Goal: Task Accomplishment & Management: Use online tool/utility

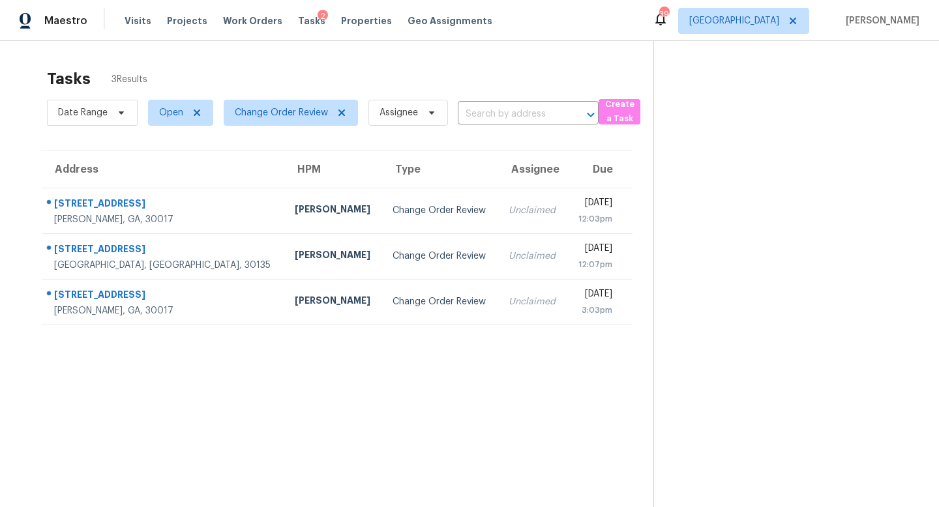
scroll to position [41, 0]
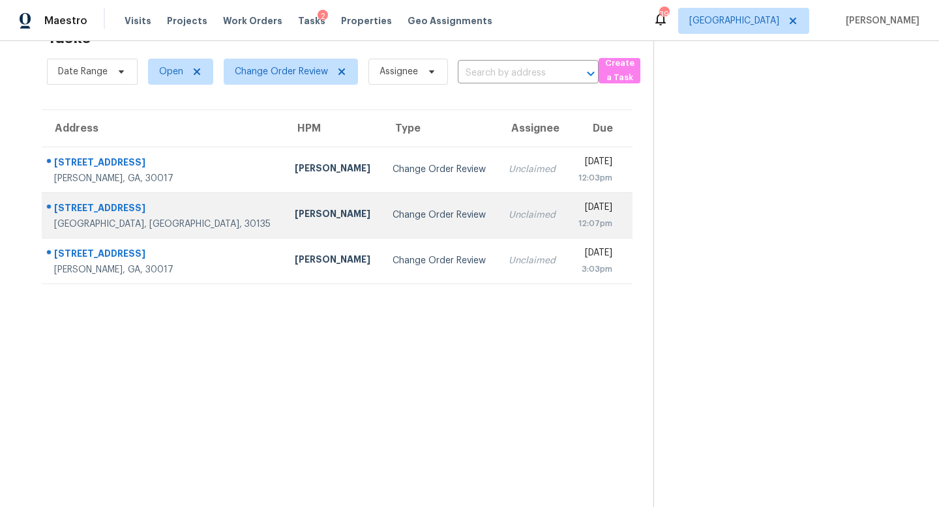
click at [382, 219] on td "Change Order Review" at bounding box center [439, 215] width 115 height 46
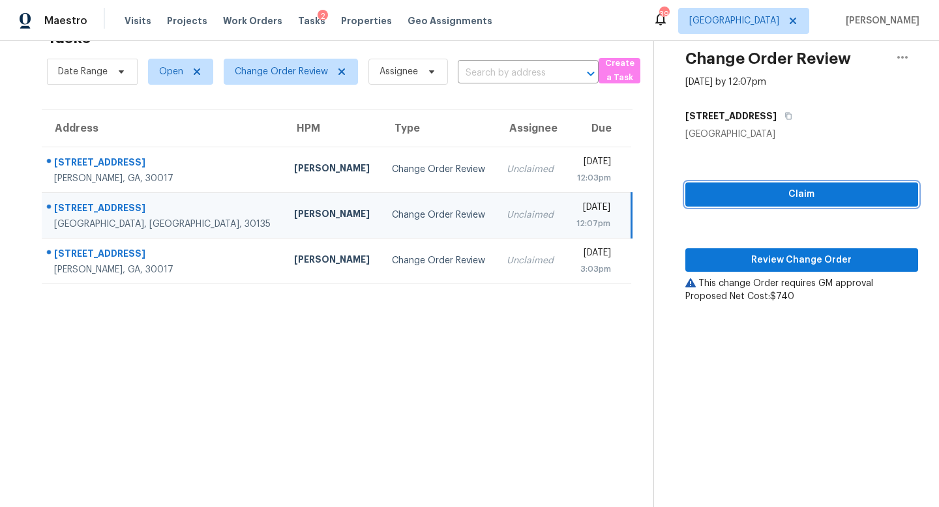
click at [782, 199] on span "Claim" at bounding box center [802, 195] width 212 height 16
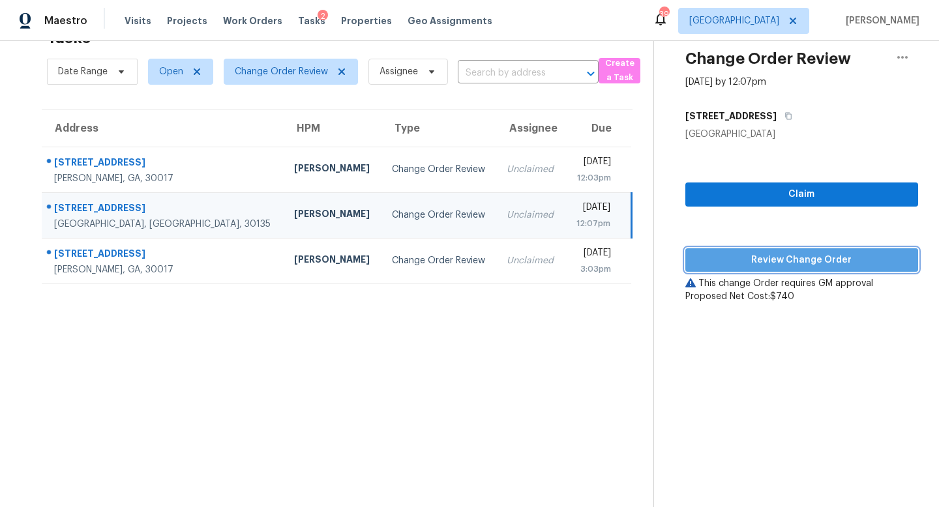
click at [783, 264] on span "Review Change Order" at bounding box center [802, 260] width 212 height 16
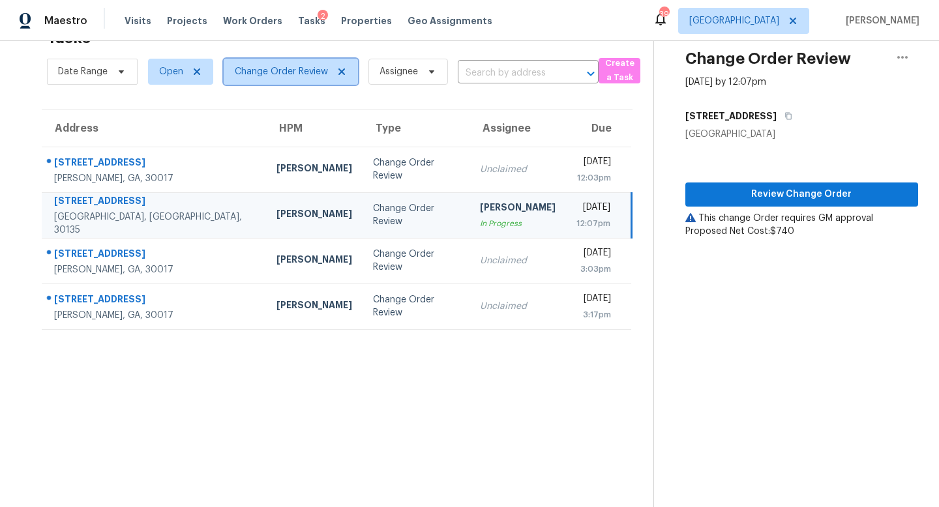
click at [319, 76] on span "Change Order Review" at bounding box center [281, 71] width 93 height 13
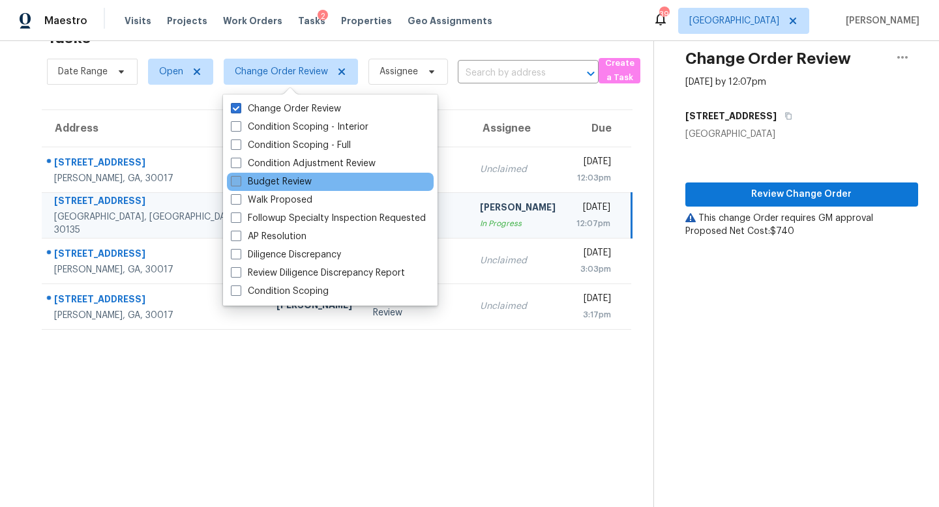
click at [237, 180] on span at bounding box center [236, 181] width 10 height 10
click at [237, 180] on input "Budget Review" at bounding box center [235, 179] width 8 height 8
checkbox input "true"
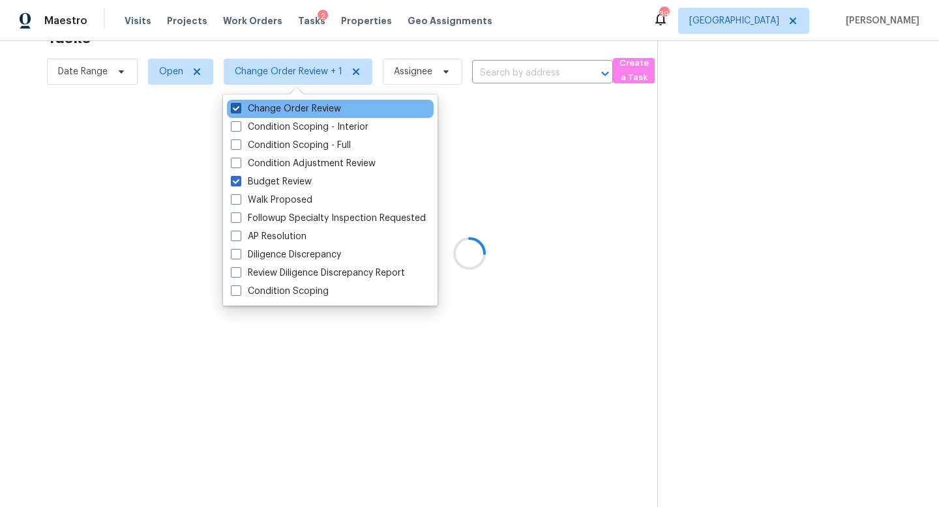
click at [237, 106] on span at bounding box center [236, 108] width 10 height 10
click at [237, 106] on input "Change Order Review" at bounding box center [235, 106] width 8 height 8
checkbox input "false"
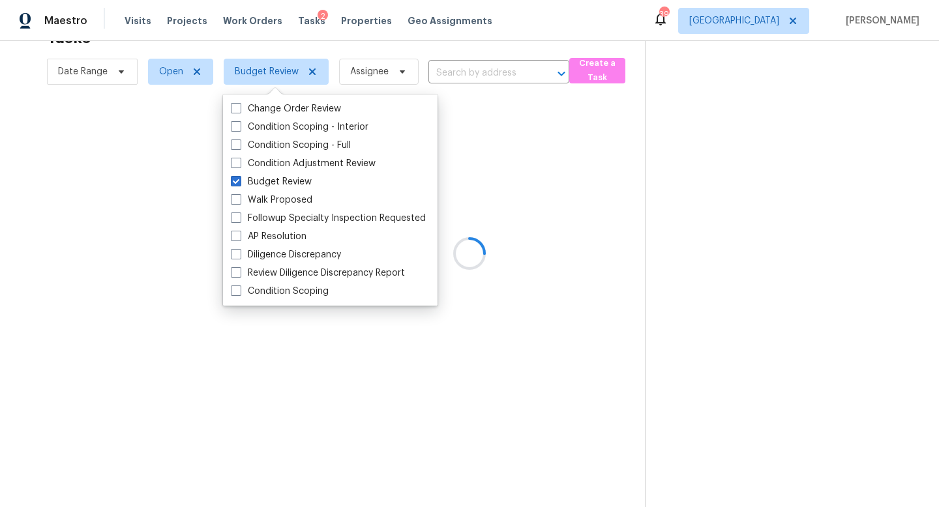
click at [493, 31] on div at bounding box center [469, 253] width 939 height 507
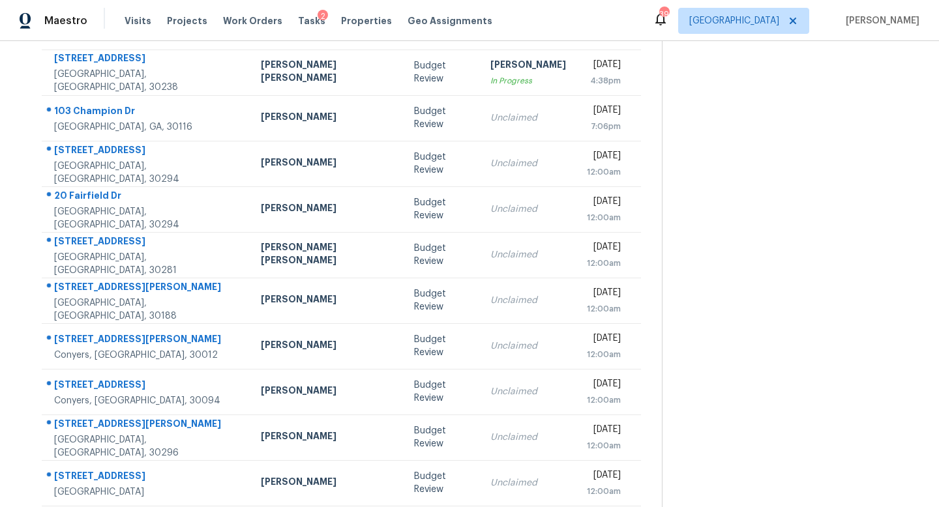
scroll to position [147, 0]
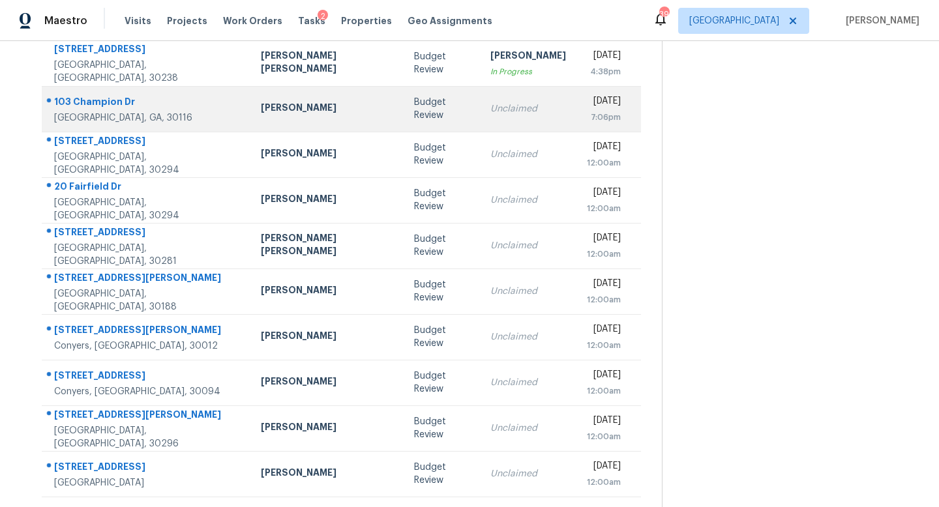
click at [480, 116] on td "Unclaimed" at bounding box center [528, 109] width 97 height 46
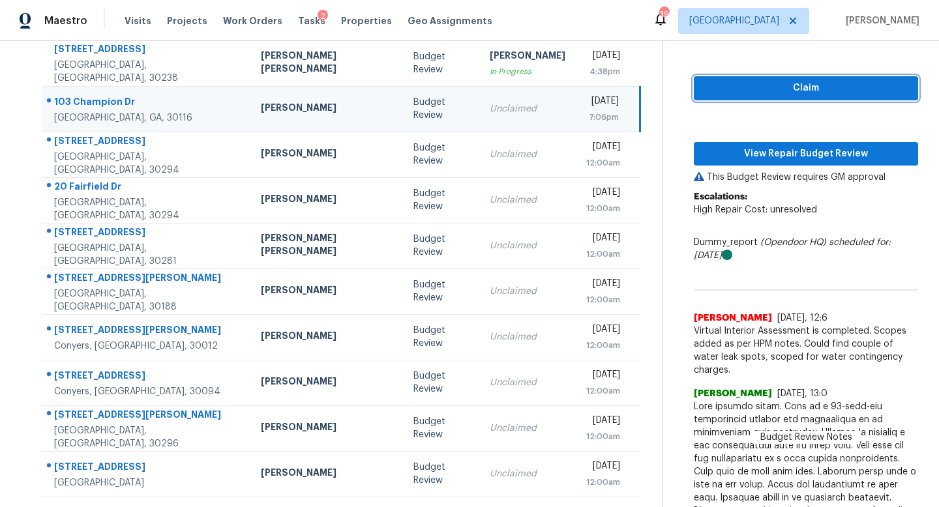
click at [807, 91] on span "Claim" at bounding box center [805, 88] width 203 height 16
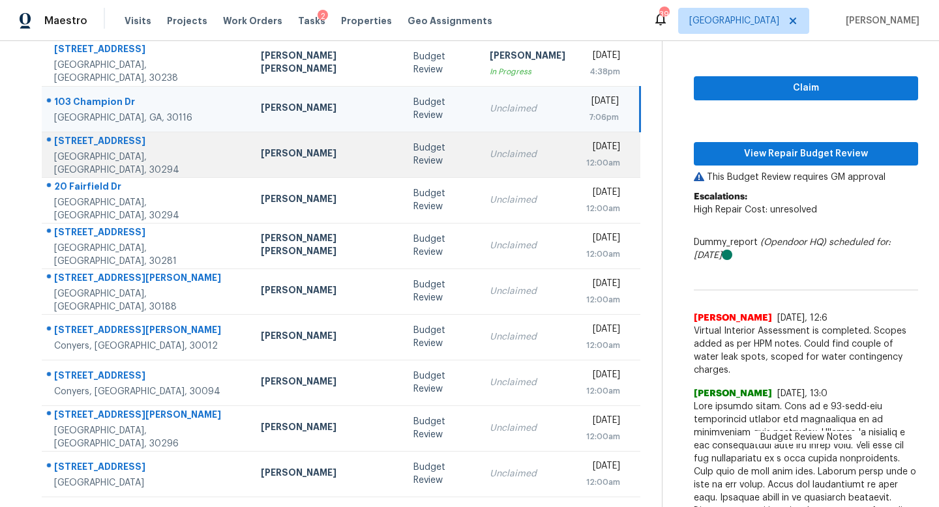
click at [576, 162] on td "[DATE] 12:00am" at bounding box center [608, 155] width 65 height 46
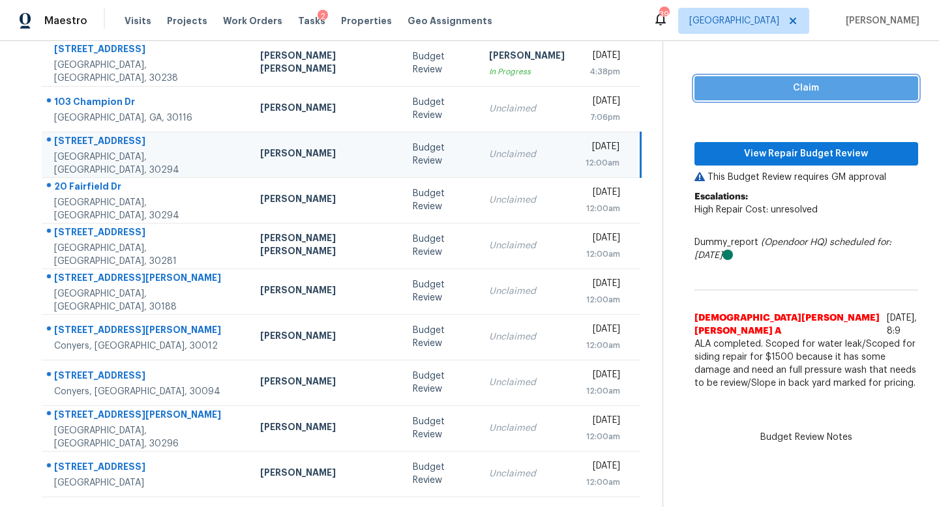
click at [745, 87] on span "Claim" at bounding box center [806, 88] width 203 height 16
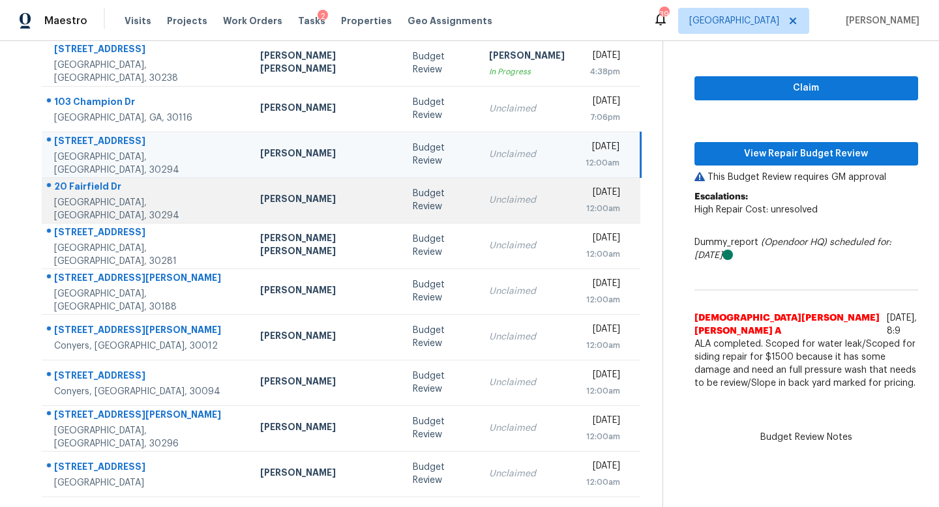
click at [479, 185] on td "Unclaimed" at bounding box center [527, 200] width 97 height 46
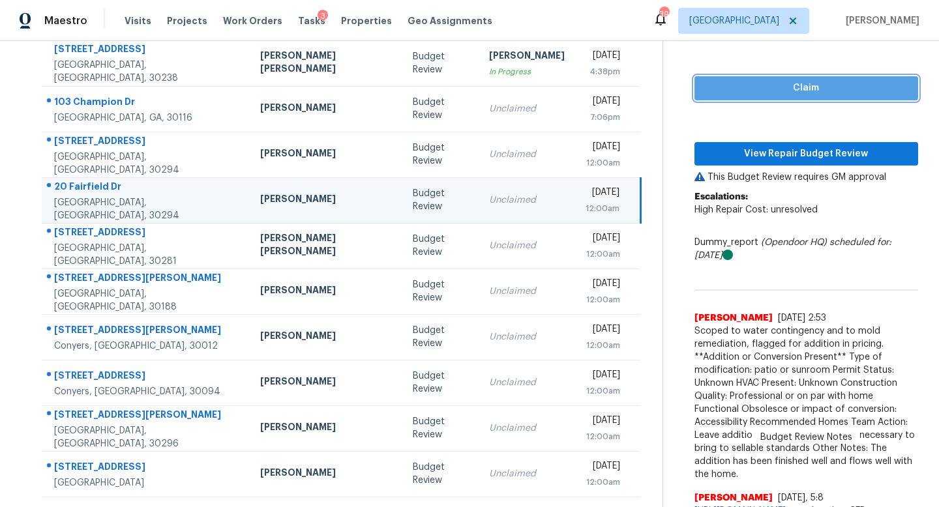
click at [725, 83] on span "Claim" at bounding box center [806, 88] width 203 height 16
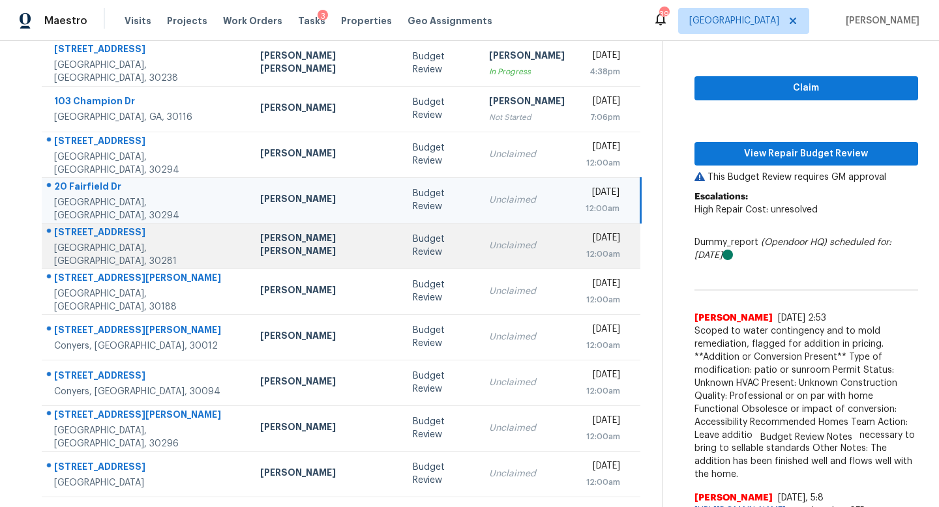
click at [479, 254] on td "Unclaimed" at bounding box center [527, 246] width 97 height 46
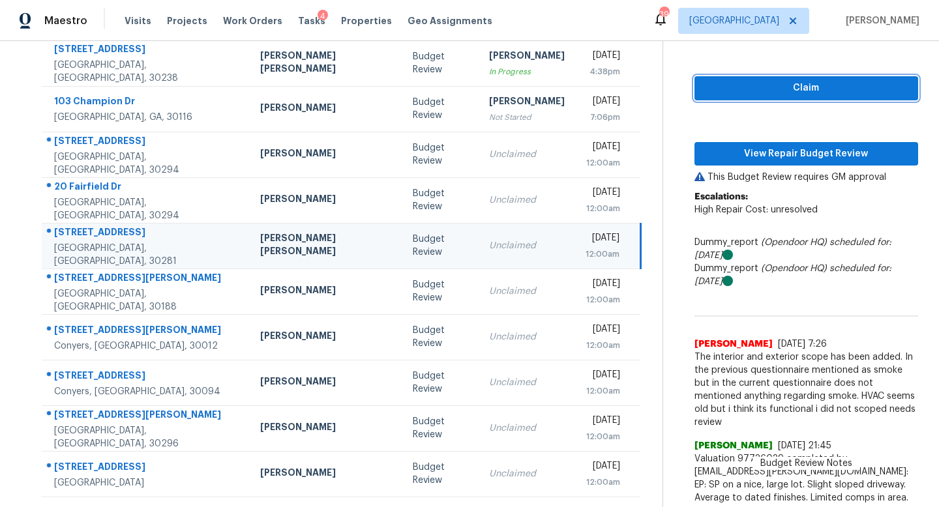
click at [719, 82] on span "Claim" at bounding box center [806, 88] width 203 height 16
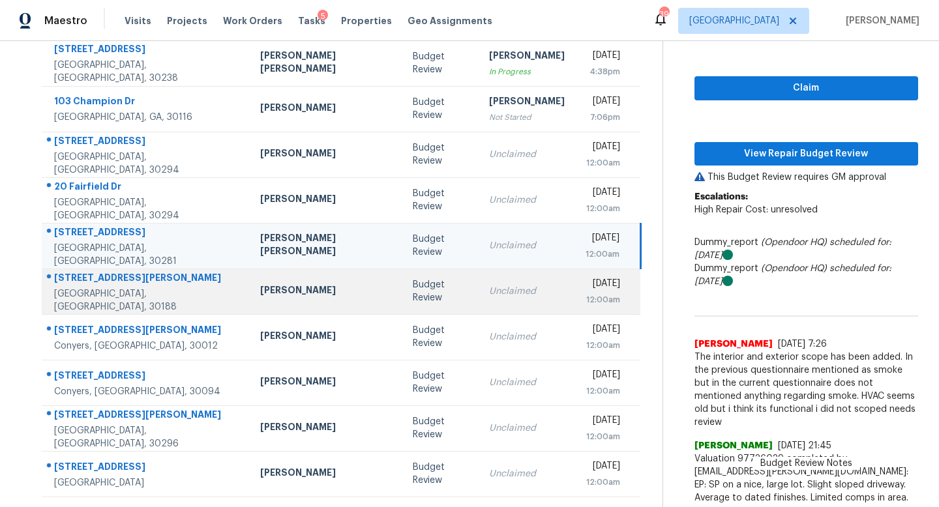
click at [489, 291] on div "Unclaimed" at bounding box center [527, 291] width 76 height 13
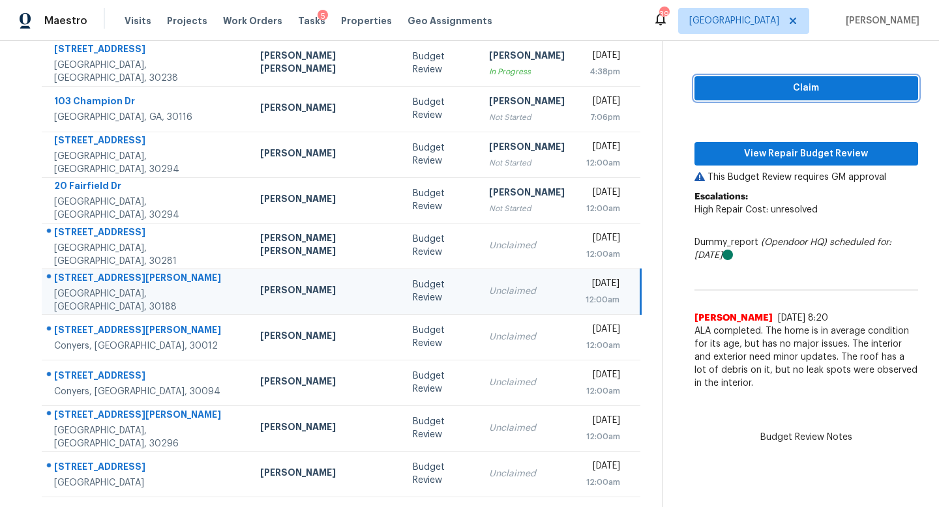
click at [743, 87] on span "Claim" at bounding box center [806, 88] width 203 height 16
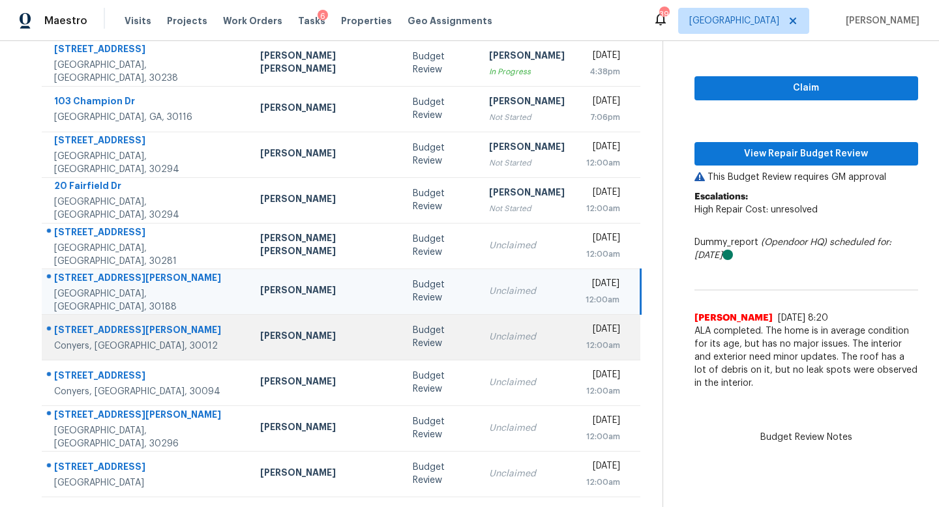
click at [489, 342] on div "Unclaimed" at bounding box center [527, 337] width 76 height 13
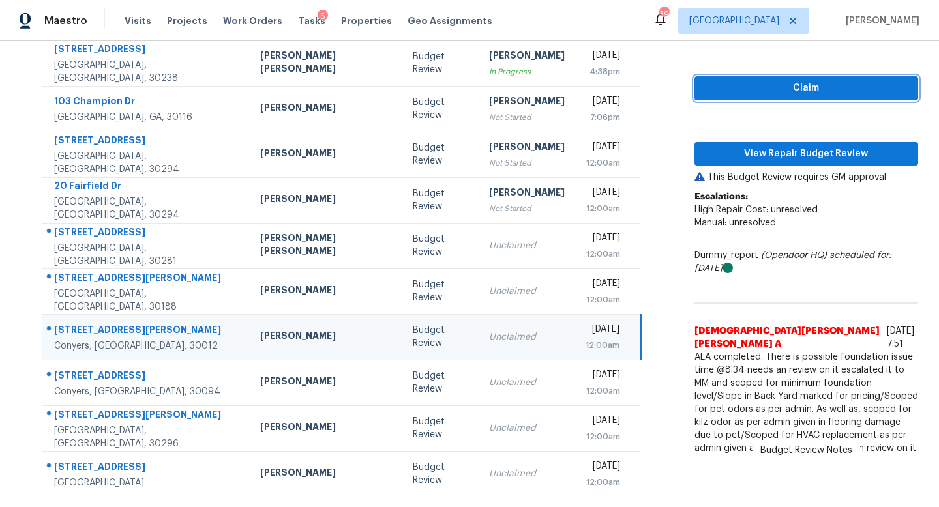
click at [756, 91] on span "Claim" at bounding box center [806, 88] width 203 height 16
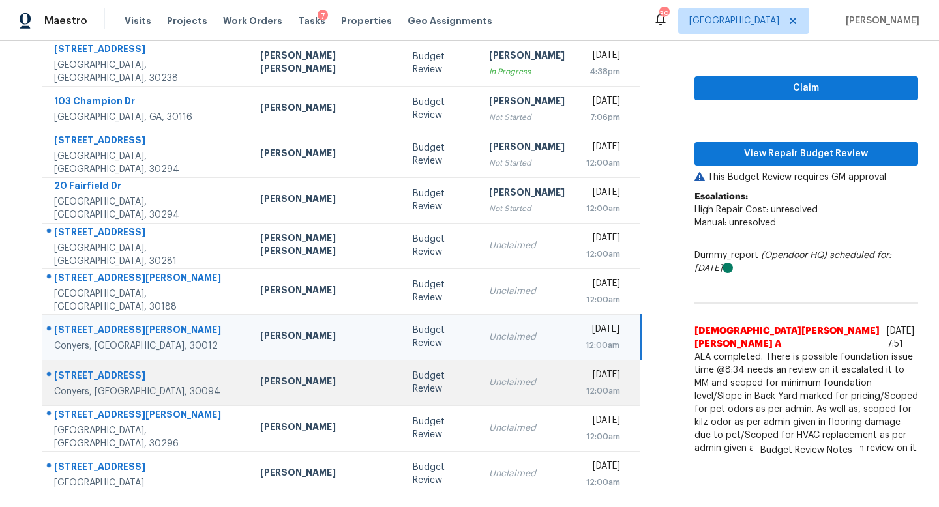
click at [479, 370] on td "Unclaimed" at bounding box center [527, 383] width 97 height 46
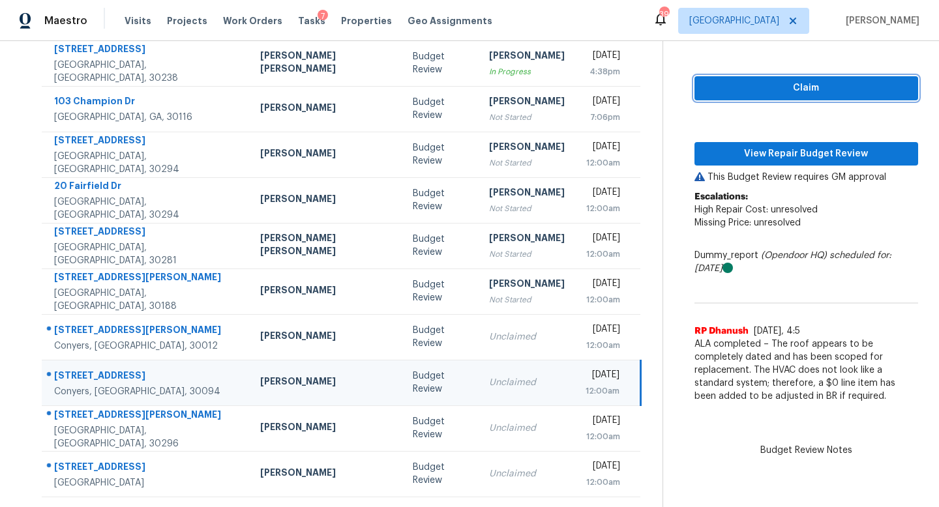
click at [763, 85] on span "Claim" at bounding box center [806, 88] width 203 height 16
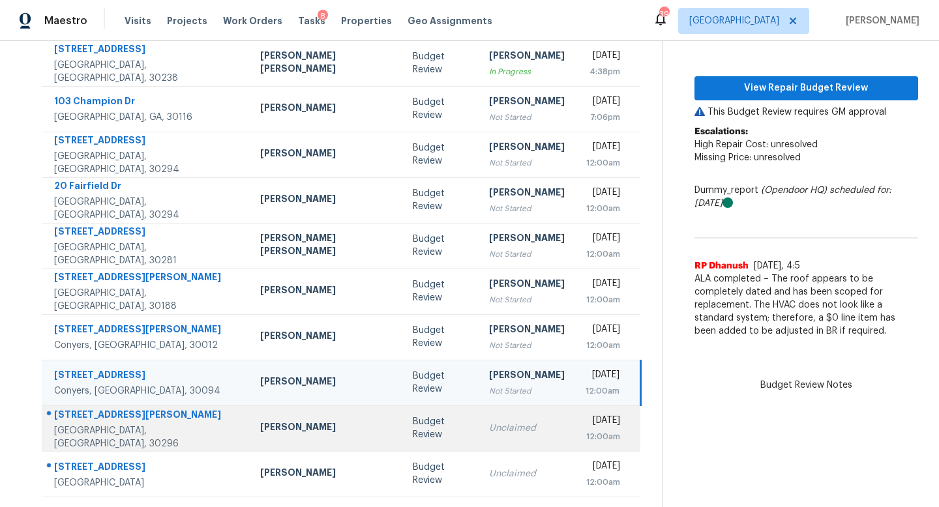
click at [479, 447] on td "Unclaimed" at bounding box center [527, 429] width 97 height 46
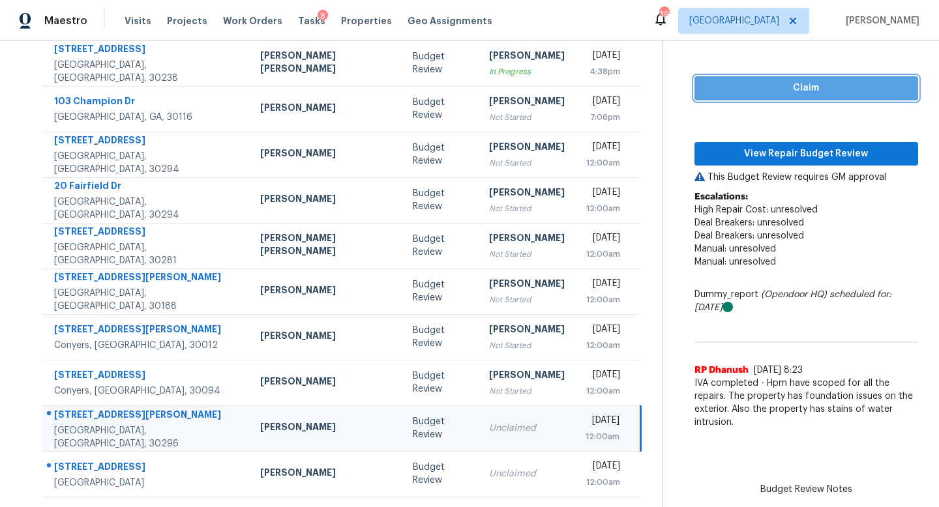
click at [751, 92] on span "Claim" at bounding box center [806, 88] width 203 height 16
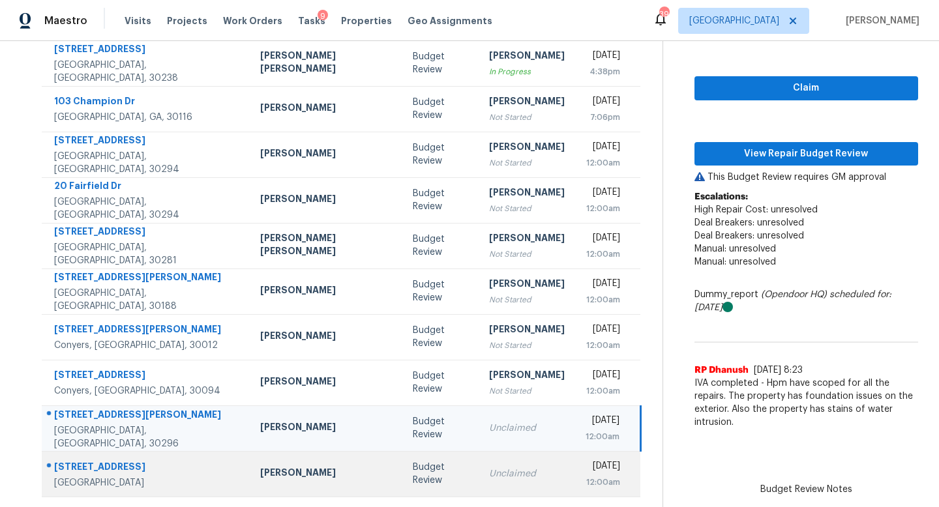
click at [489, 468] on div "Unclaimed" at bounding box center [527, 474] width 76 height 13
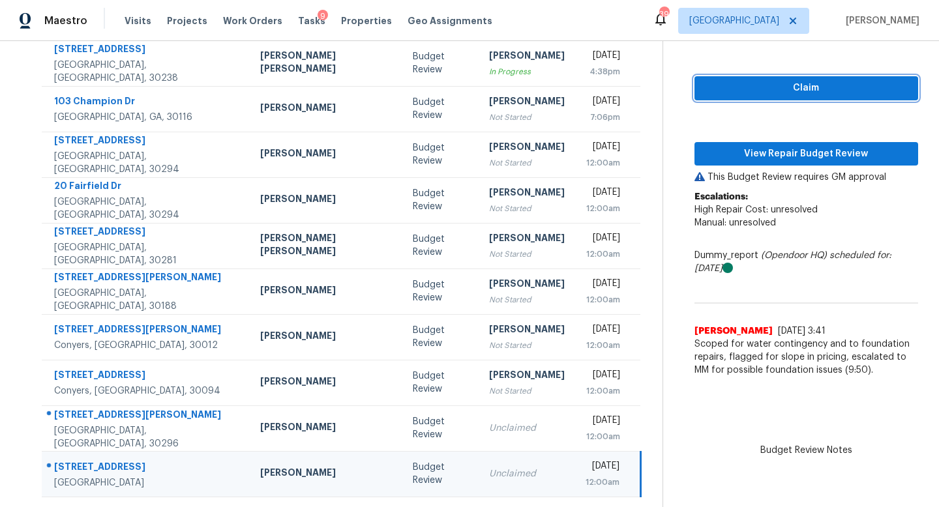
click at [749, 89] on span "Claim" at bounding box center [806, 88] width 203 height 16
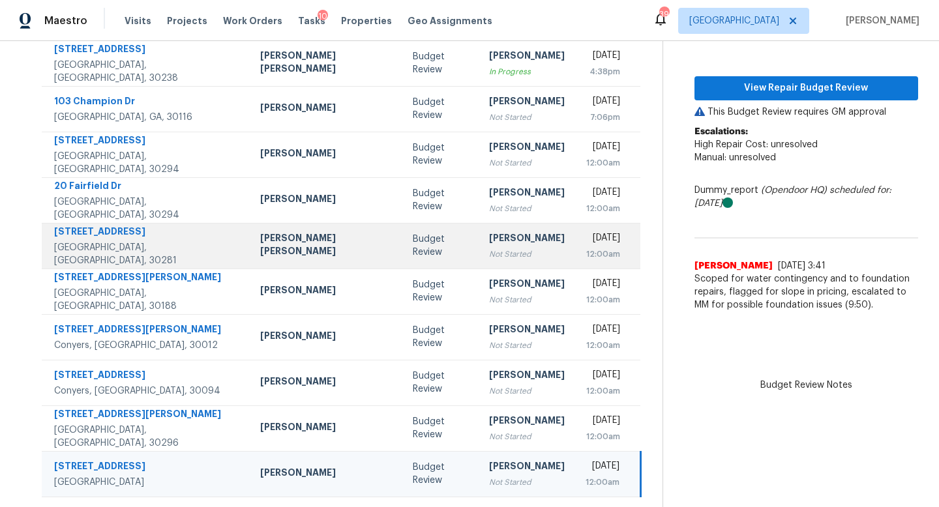
scroll to position [0, 0]
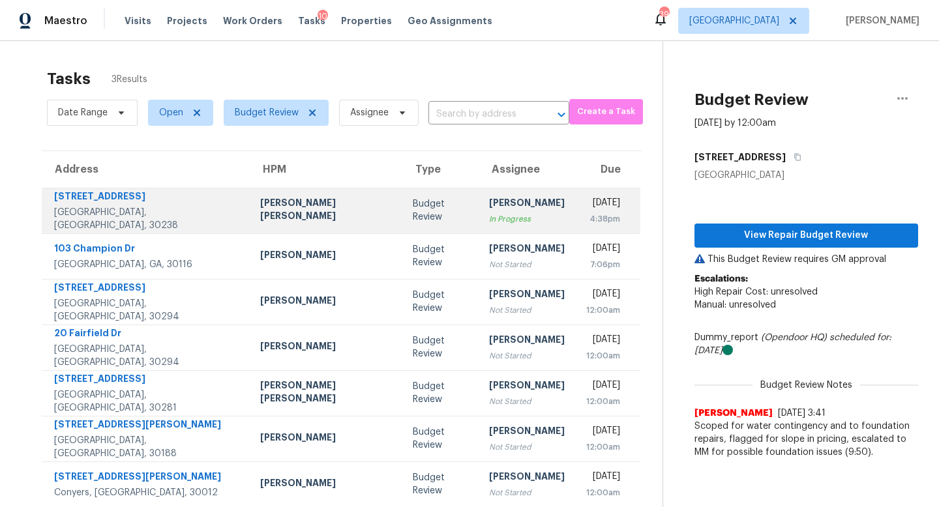
click at [303, 216] on div "[PERSON_NAME] [PERSON_NAME]" at bounding box center [326, 210] width 132 height 29
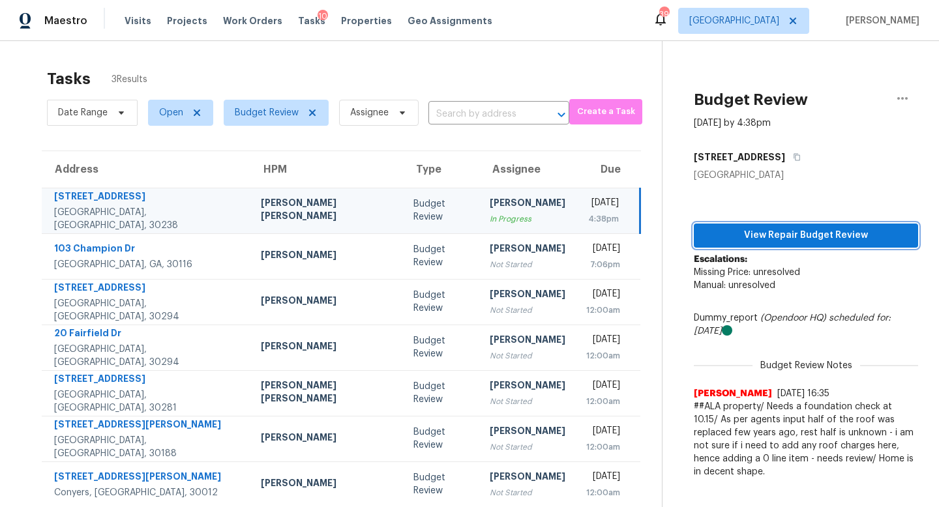
click at [771, 239] on span "View Repair Budget Review" at bounding box center [805, 236] width 203 height 16
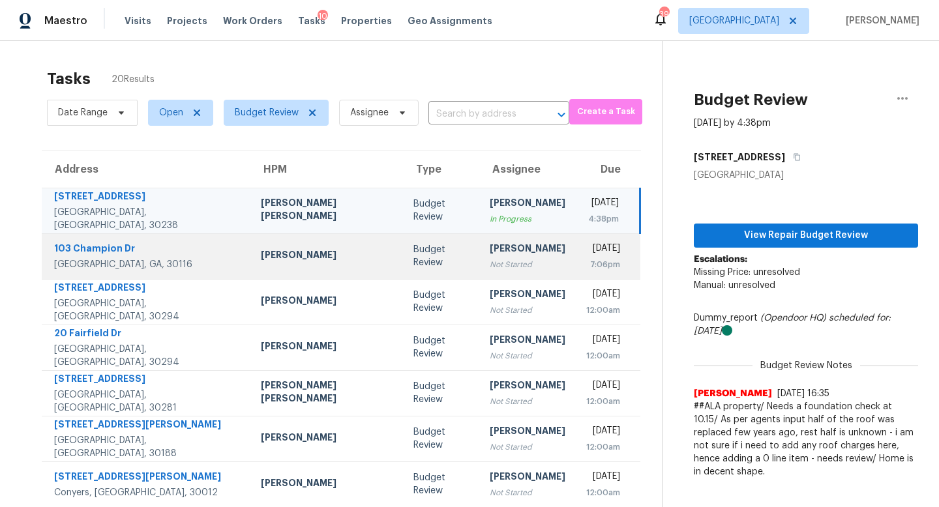
click at [490, 252] on div "[PERSON_NAME]" at bounding box center [528, 250] width 76 height 16
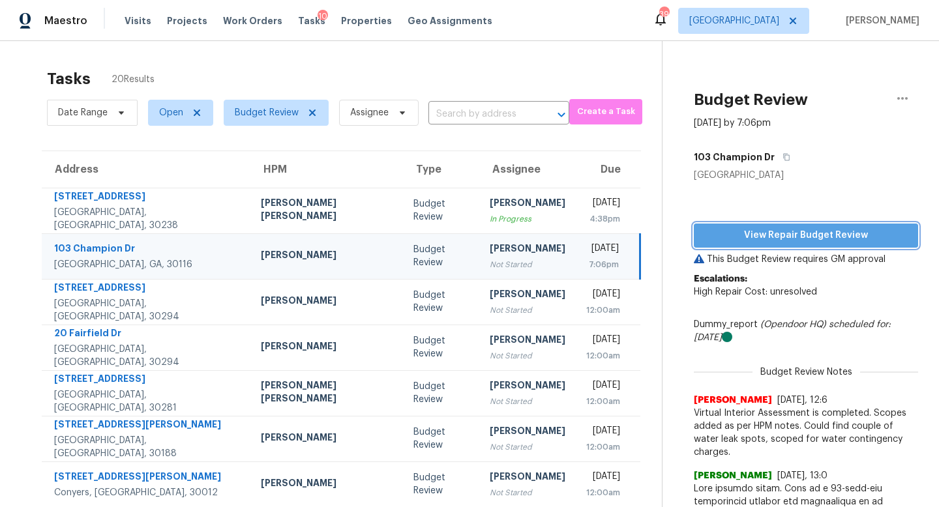
click at [733, 240] on span "View Repair Budget Review" at bounding box center [805, 236] width 203 height 16
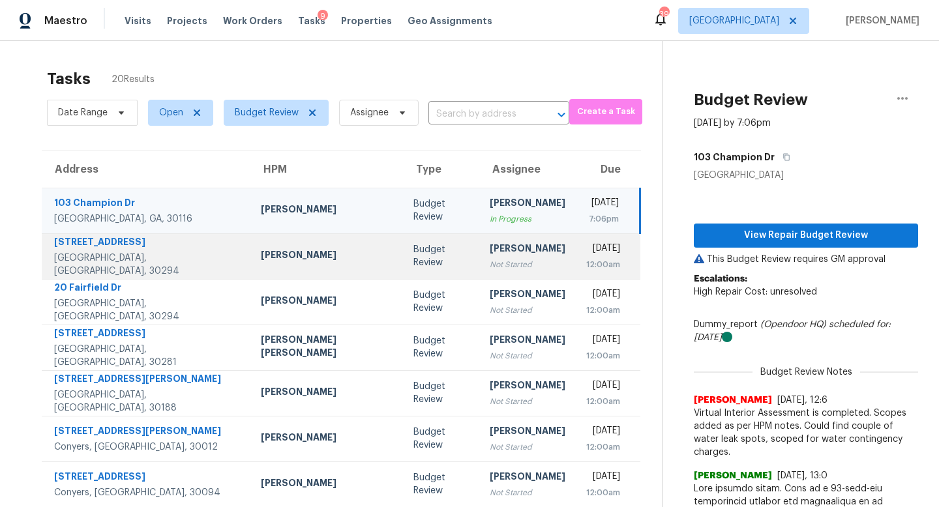
click at [490, 258] on div "Not Started" at bounding box center [528, 264] width 76 height 13
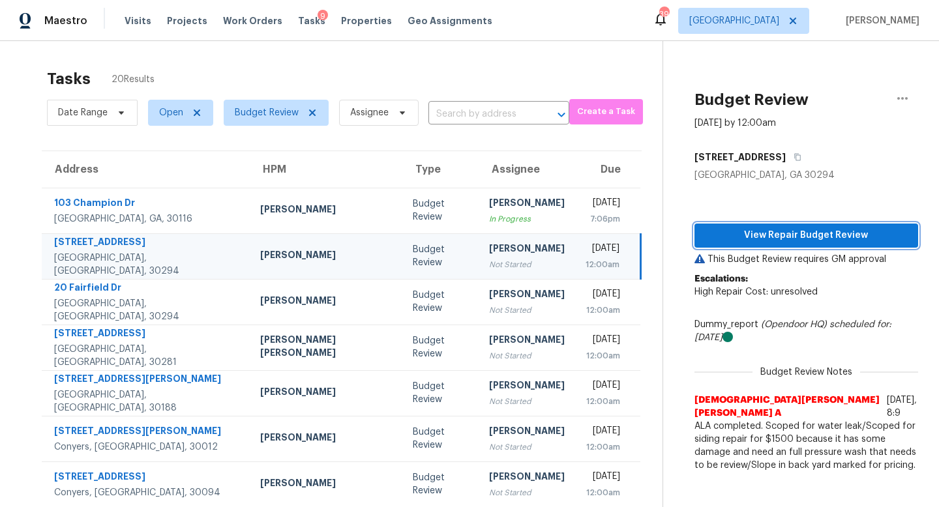
click at [742, 238] on span "View Repair Budget Review" at bounding box center [806, 236] width 203 height 16
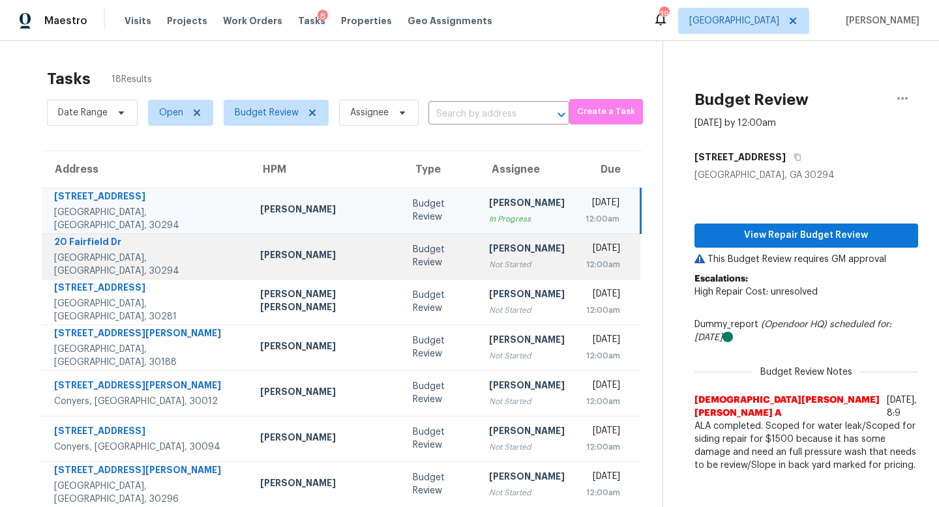
click at [489, 254] on div "[PERSON_NAME]" at bounding box center [527, 250] width 76 height 16
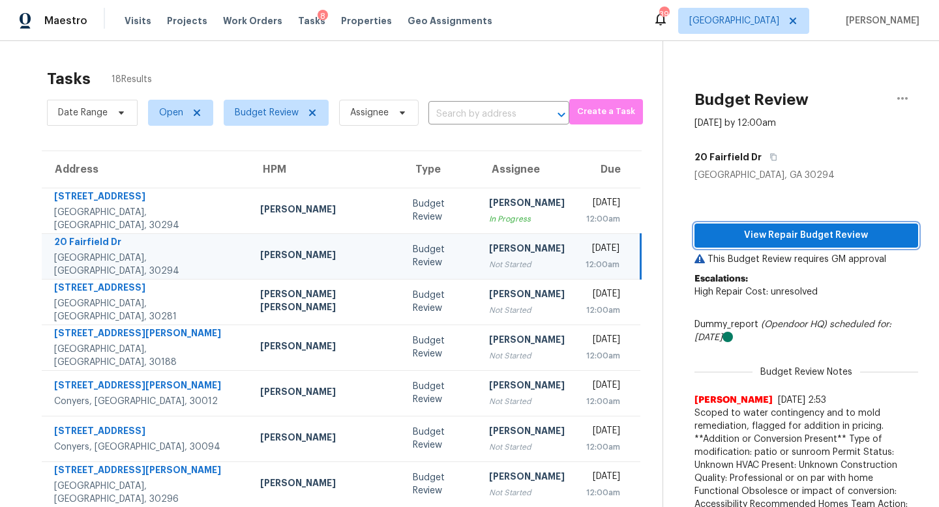
click at [780, 232] on span "View Repair Budget Review" at bounding box center [806, 236] width 203 height 16
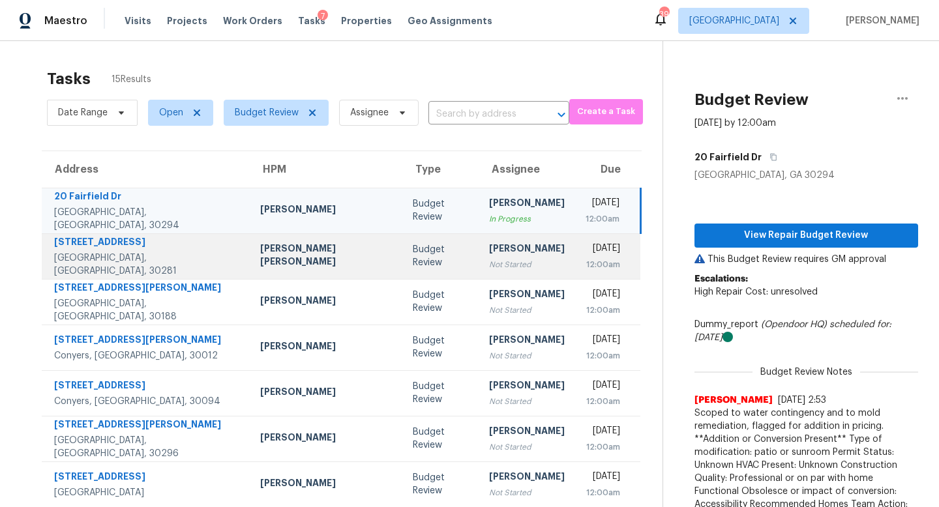
click at [413, 259] on div "Budget Review" at bounding box center [440, 256] width 55 height 26
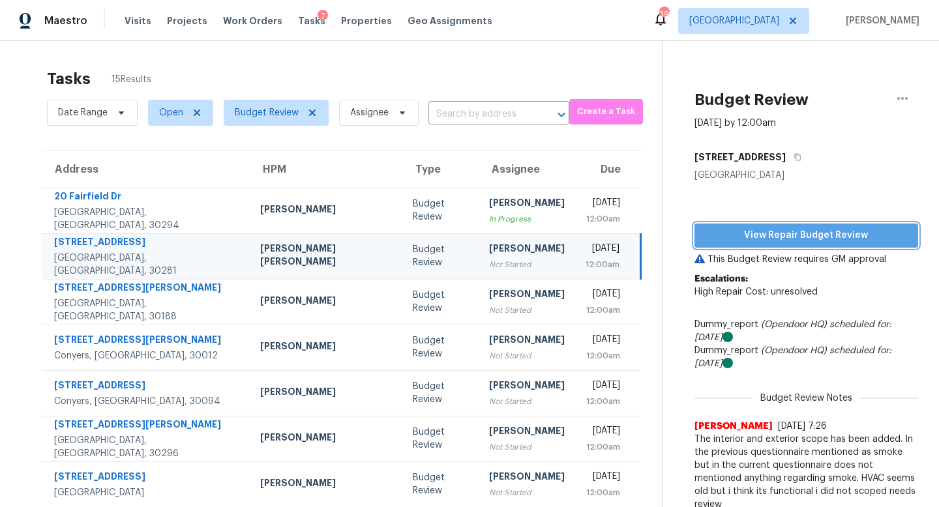
click at [784, 230] on span "View Repair Budget Review" at bounding box center [806, 236] width 203 height 16
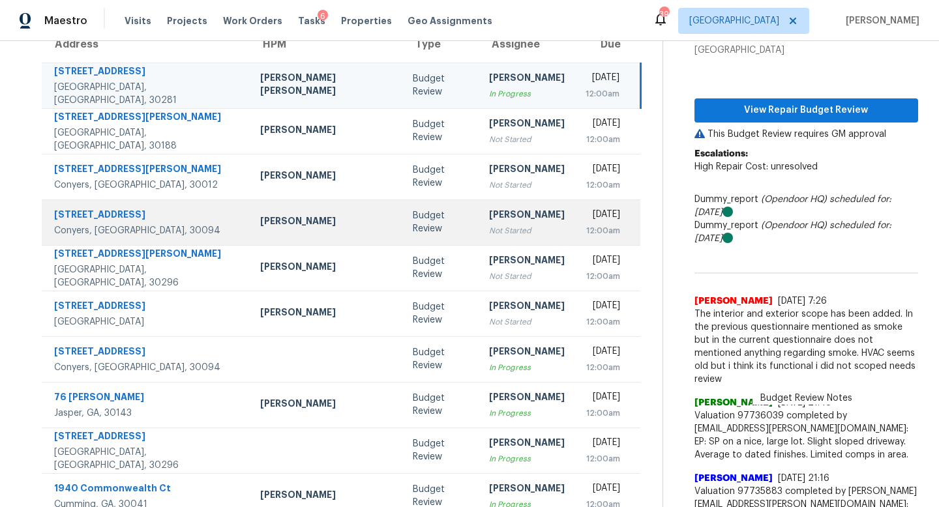
scroll to position [125, 0]
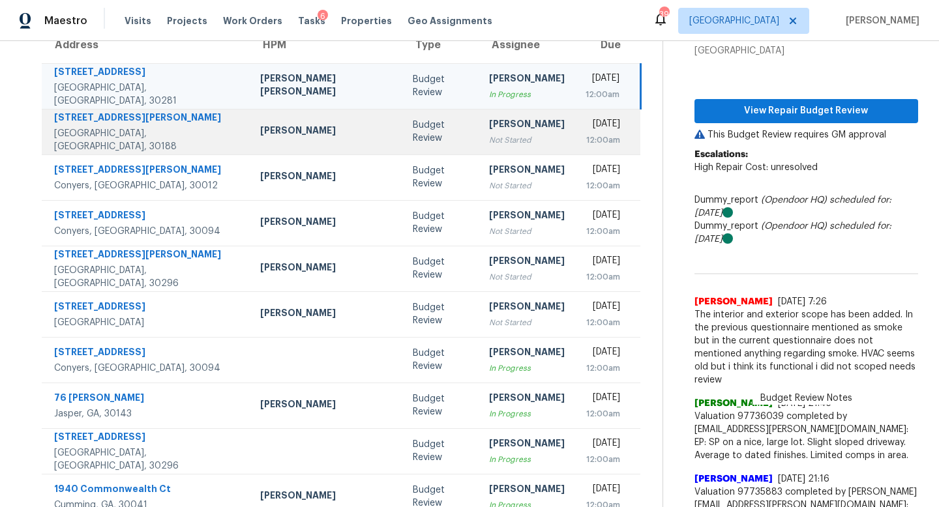
click at [489, 126] on div "[PERSON_NAME]" at bounding box center [527, 125] width 76 height 16
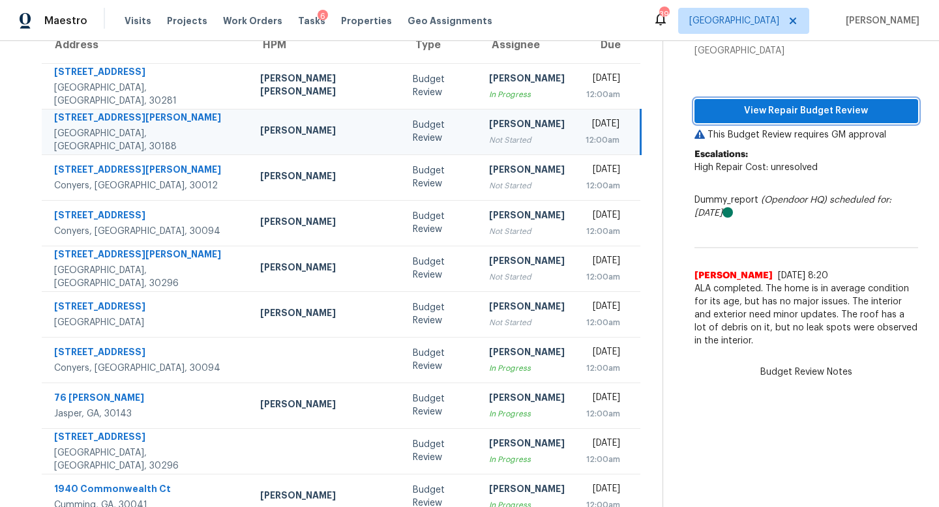
click at [738, 102] on button "View Repair Budget Review" at bounding box center [807, 111] width 224 height 24
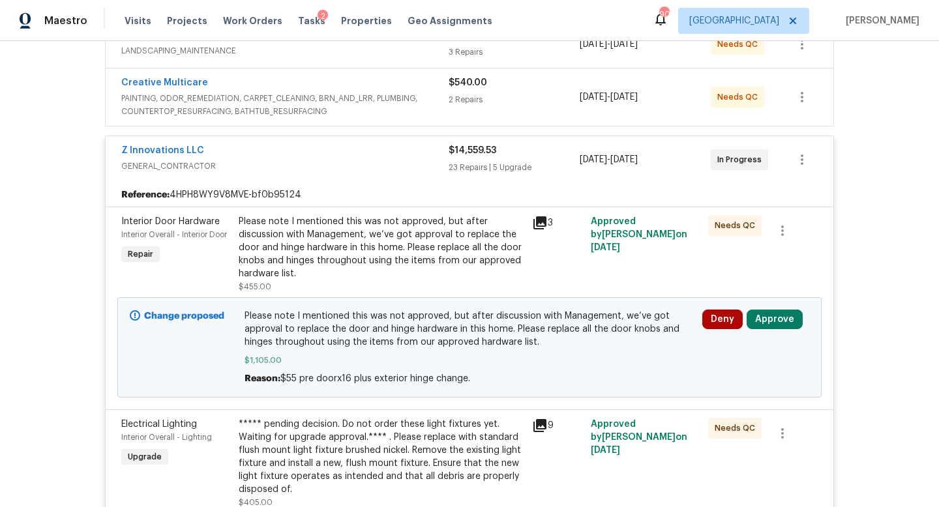
scroll to position [289, 0]
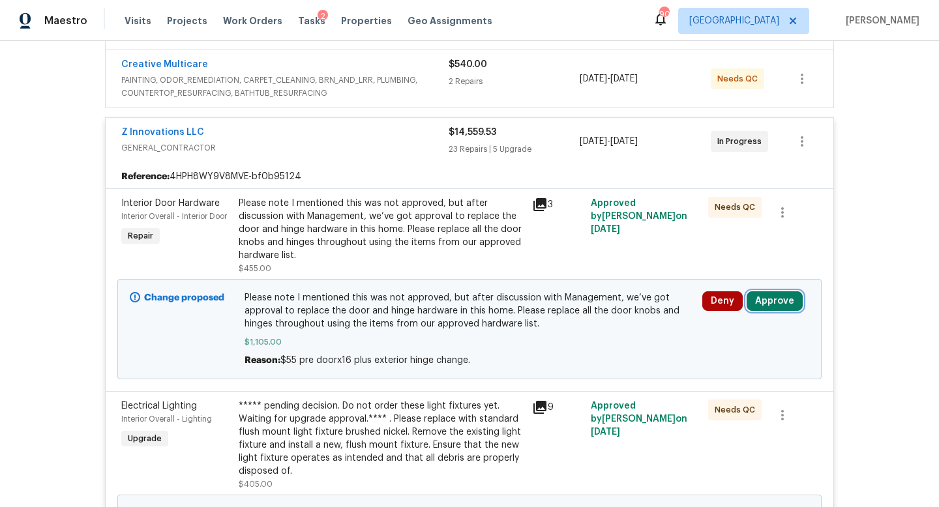
click at [777, 295] on button "Approve" at bounding box center [775, 301] width 56 height 20
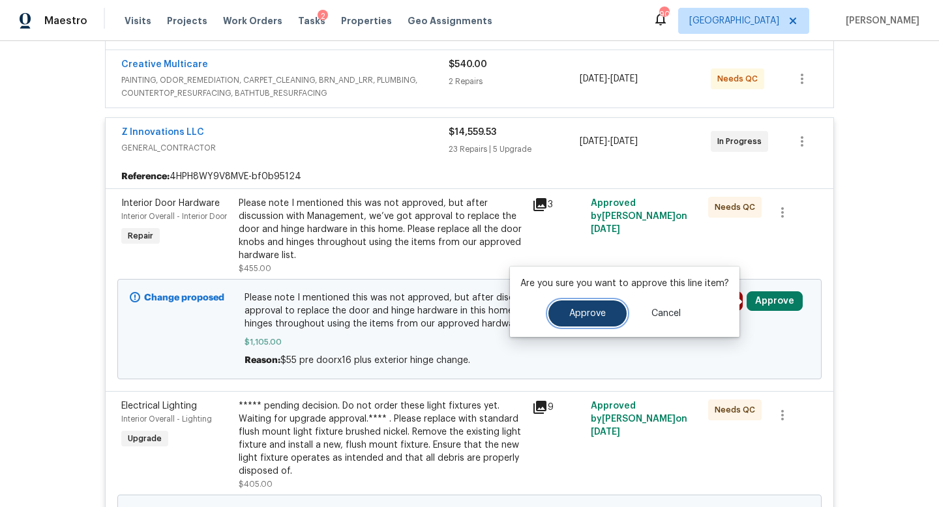
click at [575, 323] on button "Approve" at bounding box center [587, 314] width 78 height 26
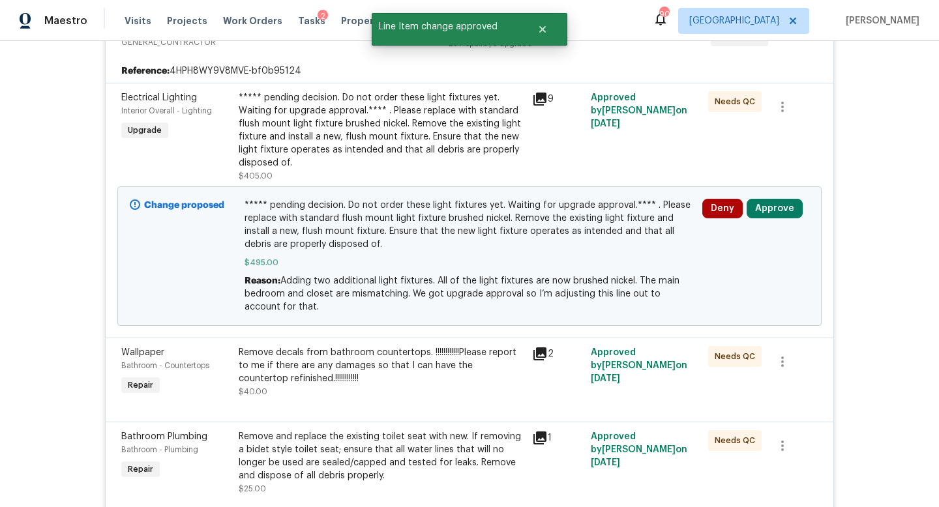
scroll to position [396, 0]
click at [773, 209] on button "Approve" at bounding box center [775, 208] width 56 height 20
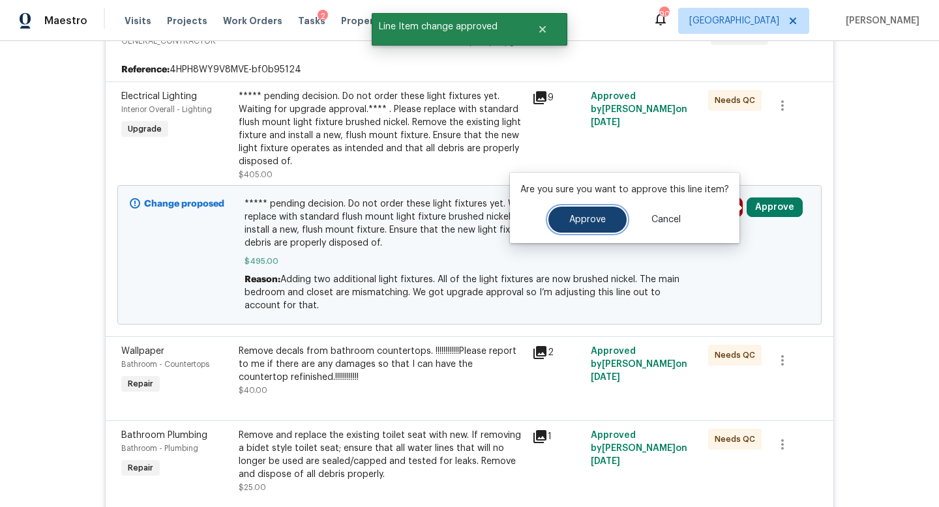
click at [595, 227] on button "Approve" at bounding box center [587, 220] width 78 height 26
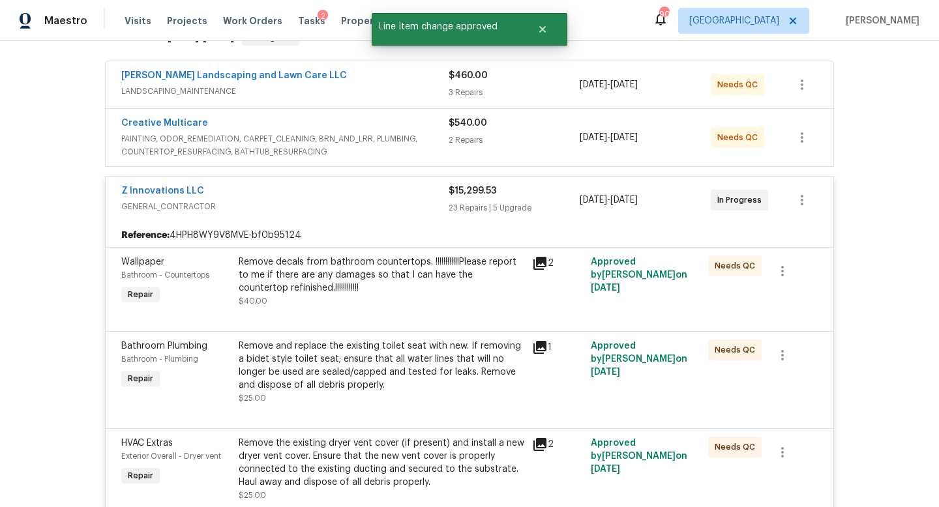
scroll to position [0, 0]
